Goal: Information Seeking & Learning: Learn about a topic

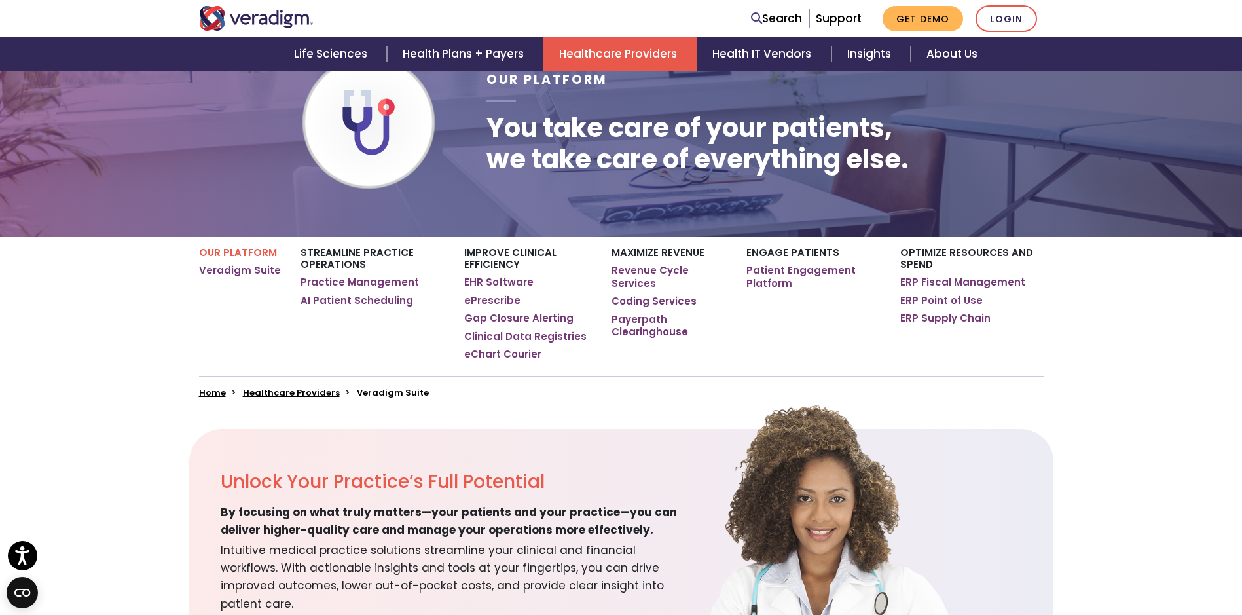
scroll to position [65, 0]
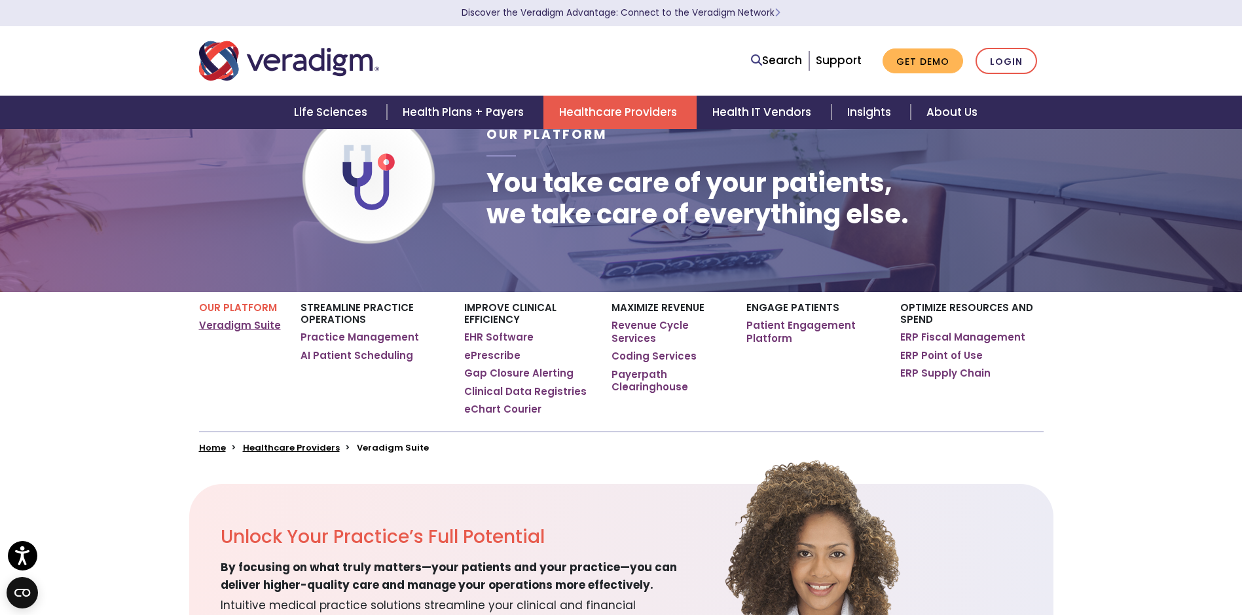
click at [227, 327] on link "Veradigm Suite" at bounding box center [240, 325] width 82 height 13
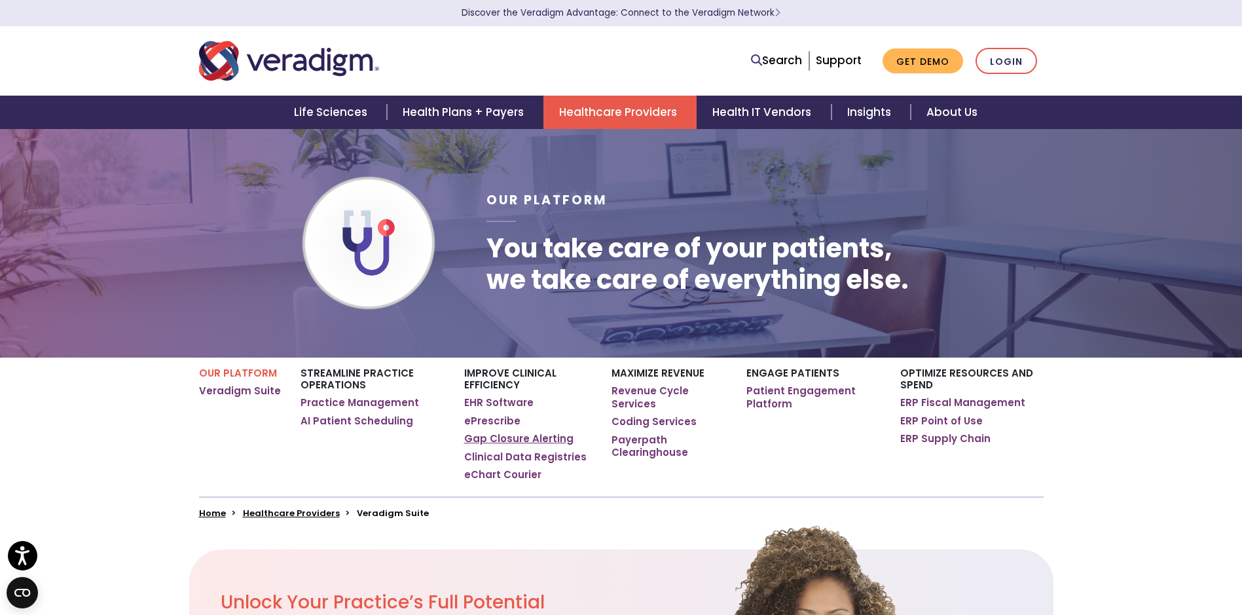
click at [504, 434] on link "Gap Closure Alerting" at bounding box center [518, 438] width 109 height 13
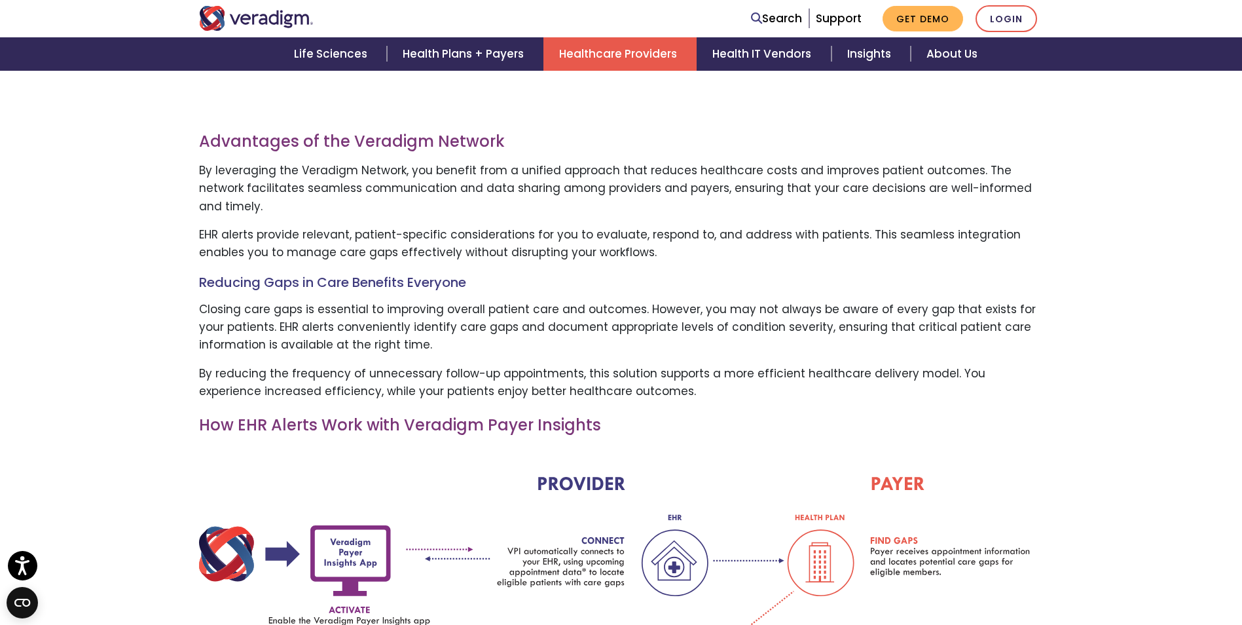
scroll to position [1047, 0]
